Goal: Task Accomplishment & Management: Complete application form

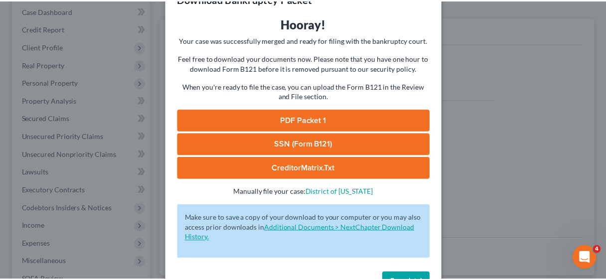
scroll to position [62, 0]
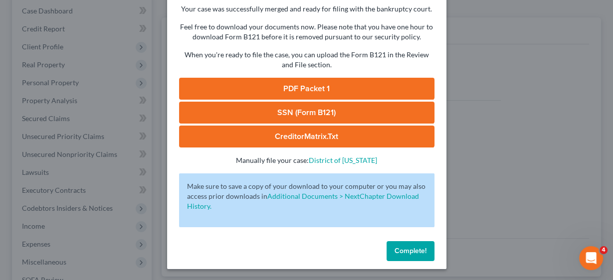
click at [416, 251] on span "Complete!" at bounding box center [410, 251] width 32 height 8
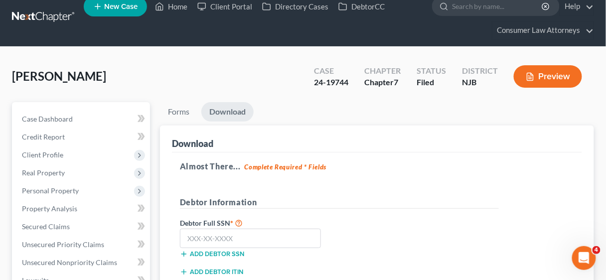
scroll to position [0, 0]
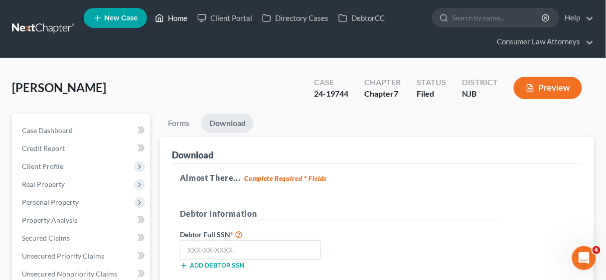
click at [176, 15] on link "Home" at bounding box center [171, 18] width 42 height 18
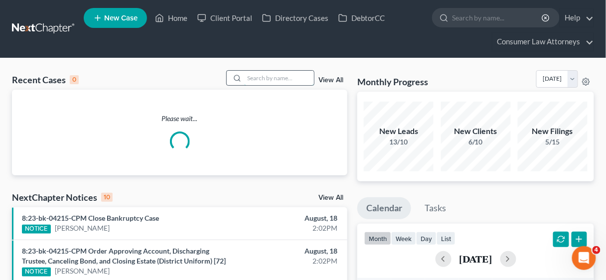
click at [254, 74] on input "search" at bounding box center [279, 78] width 70 height 14
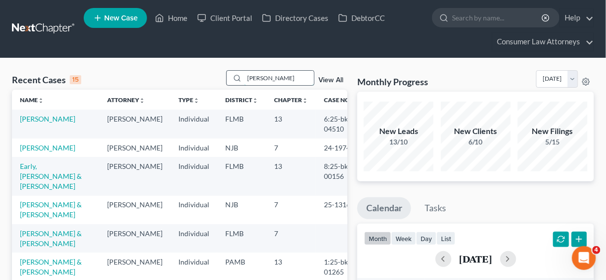
type input "[PERSON_NAME]"
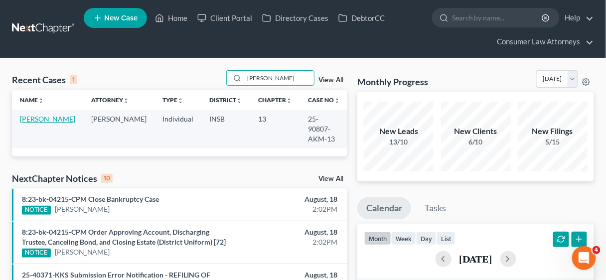
click at [29, 115] on link "[PERSON_NAME]" at bounding box center [47, 119] width 55 height 8
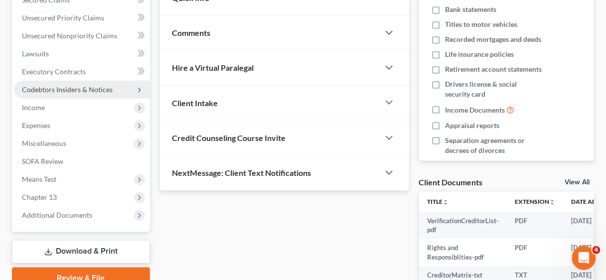
scroll to position [239, 0]
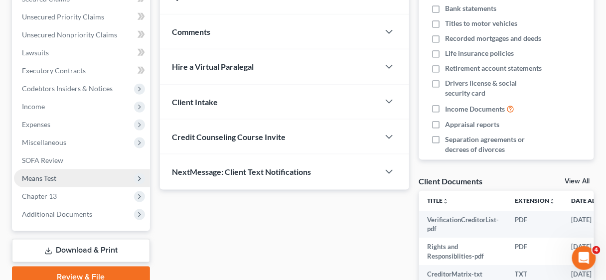
click at [45, 175] on span "Means Test" at bounding box center [39, 178] width 34 height 8
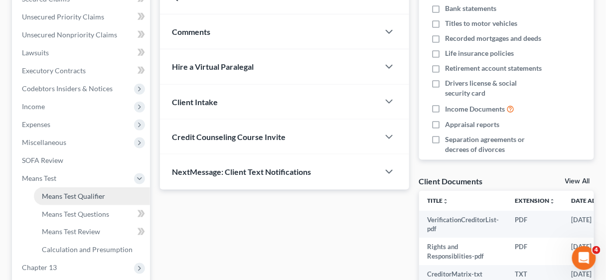
click at [76, 194] on span "Means Test Qualifier" at bounding box center [73, 196] width 63 height 8
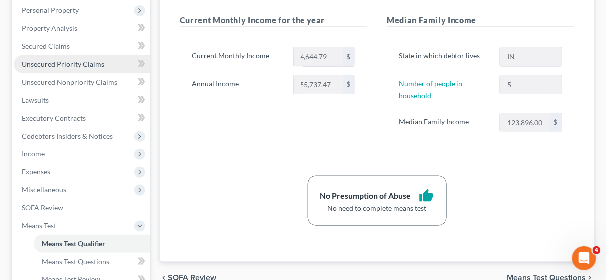
scroll to position [199, 0]
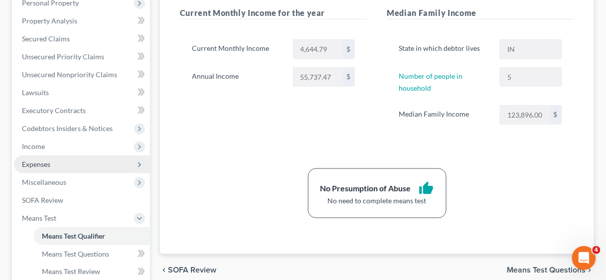
click at [41, 162] on span "Expenses" at bounding box center [36, 164] width 28 height 8
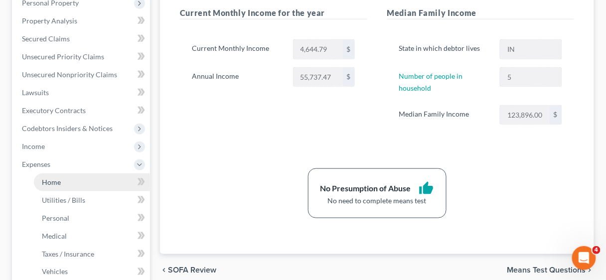
click at [51, 185] on span "Home" at bounding box center [51, 182] width 19 height 8
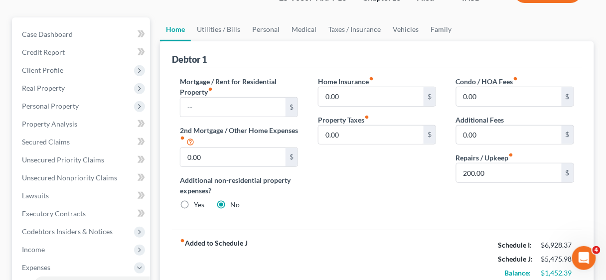
scroll to position [80, 0]
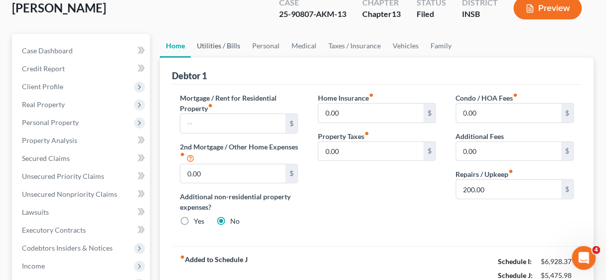
click at [214, 43] on link "Utilities / Bills" at bounding box center [218, 46] width 55 height 24
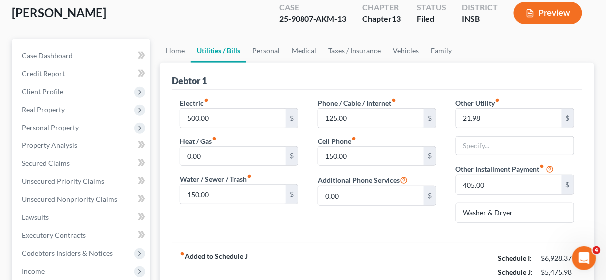
scroll to position [80, 0]
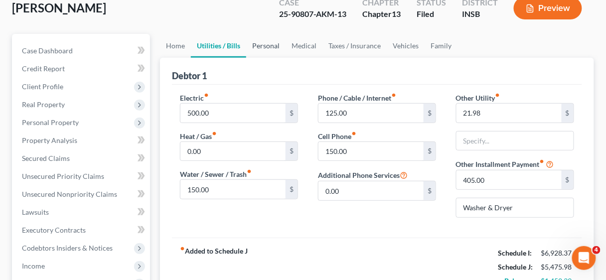
click at [264, 43] on link "Personal" at bounding box center [265, 46] width 39 height 24
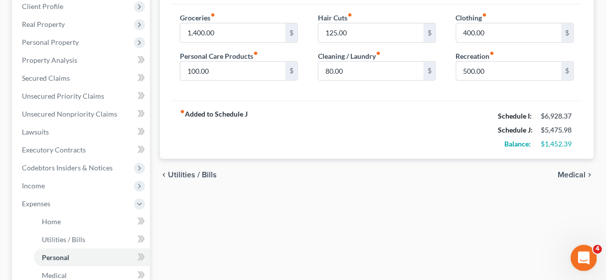
scroll to position [159, 0]
click at [336, 243] on div "Home Utilities / Bills Personal Medical Taxes / Insurance Vehicles Family Debto…" at bounding box center [377, 224] width 444 height 540
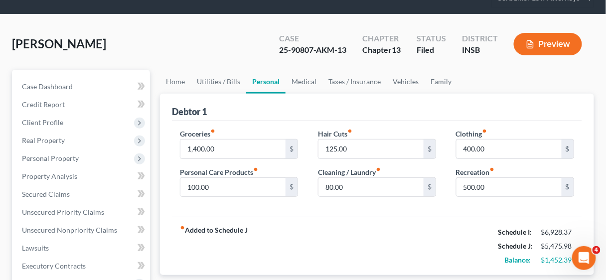
scroll to position [40, 0]
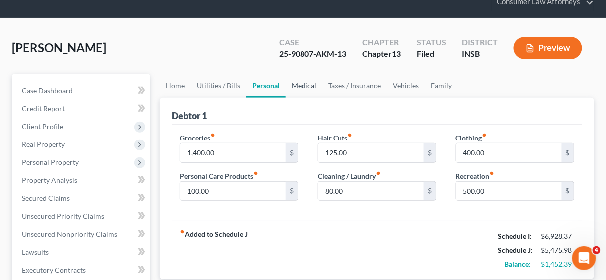
click at [307, 86] on link "Medical" at bounding box center [304, 86] width 37 height 24
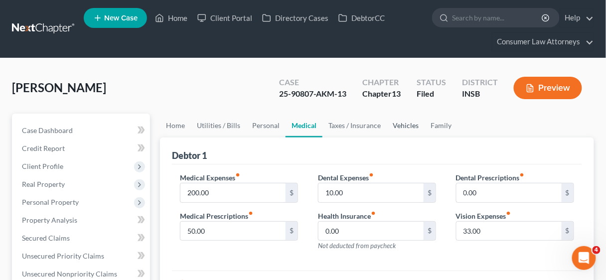
click at [401, 124] on link "Vehicles" at bounding box center [406, 126] width 38 height 24
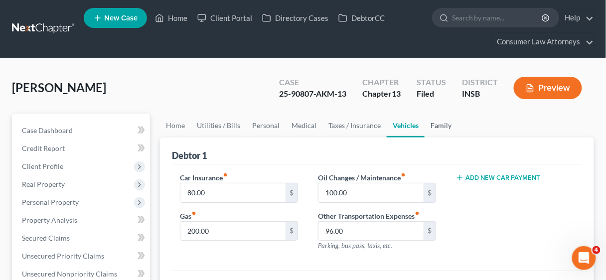
click at [433, 123] on link "Family" at bounding box center [441, 126] width 33 height 24
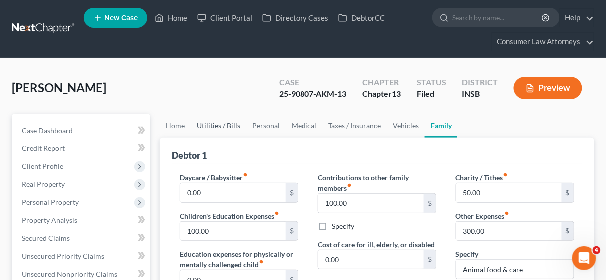
click at [217, 128] on link "Utilities / Bills" at bounding box center [218, 126] width 55 height 24
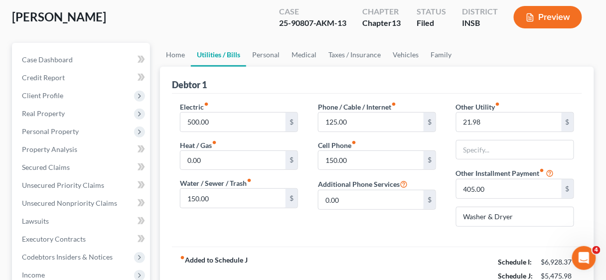
scroll to position [80, 0]
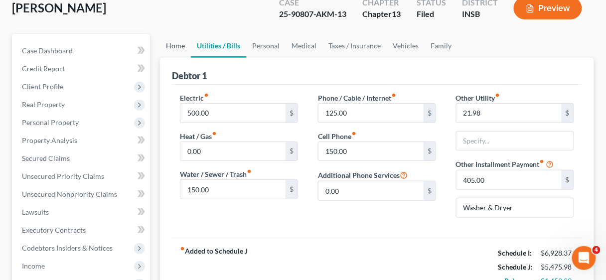
click at [178, 46] on link "Home" at bounding box center [175, 46] width 31 height 24
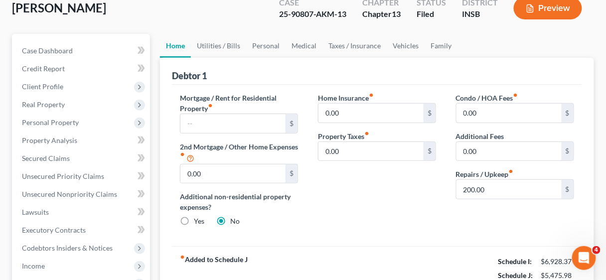
scroll to position [80, 0]
